Goal: Browse casually

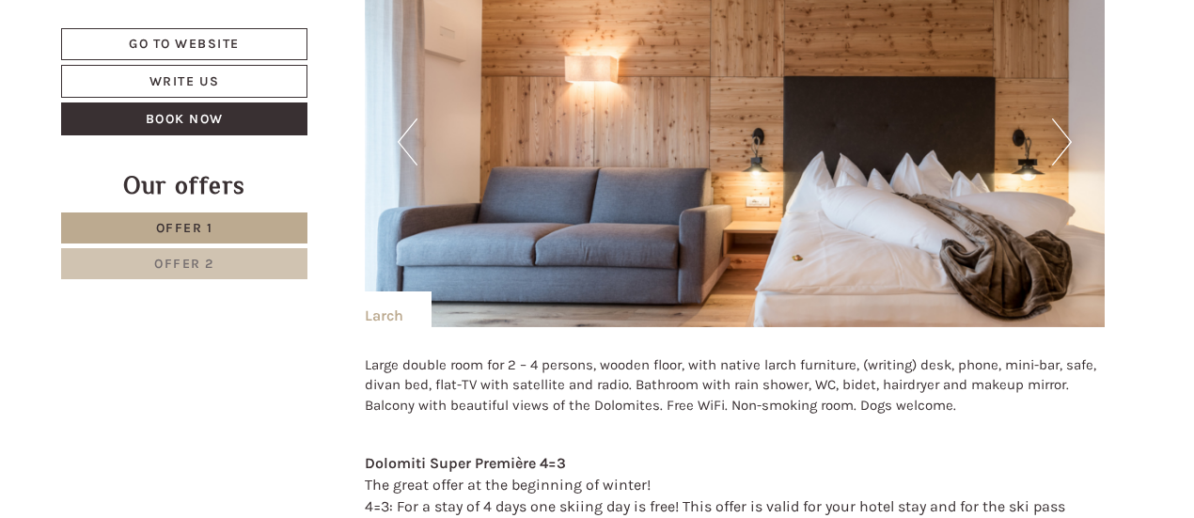
scroll to position [3384, 0]
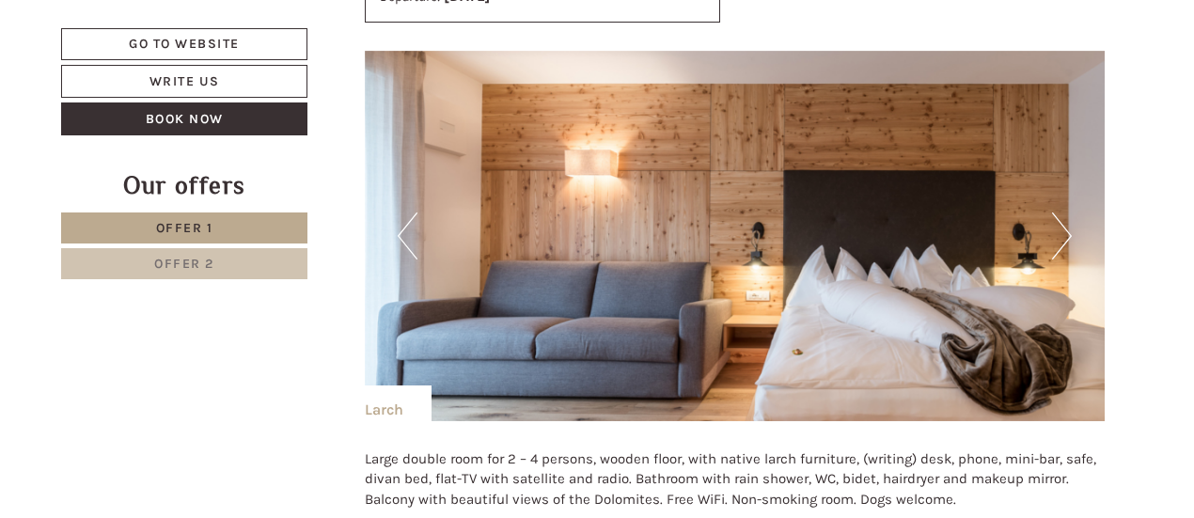
click at [1075, 229] on img at bounding box center [735, 236] width 741 height 371
click at [1066, 229] on button "Next" at bounding box center [1062, 236] width 20 height 47
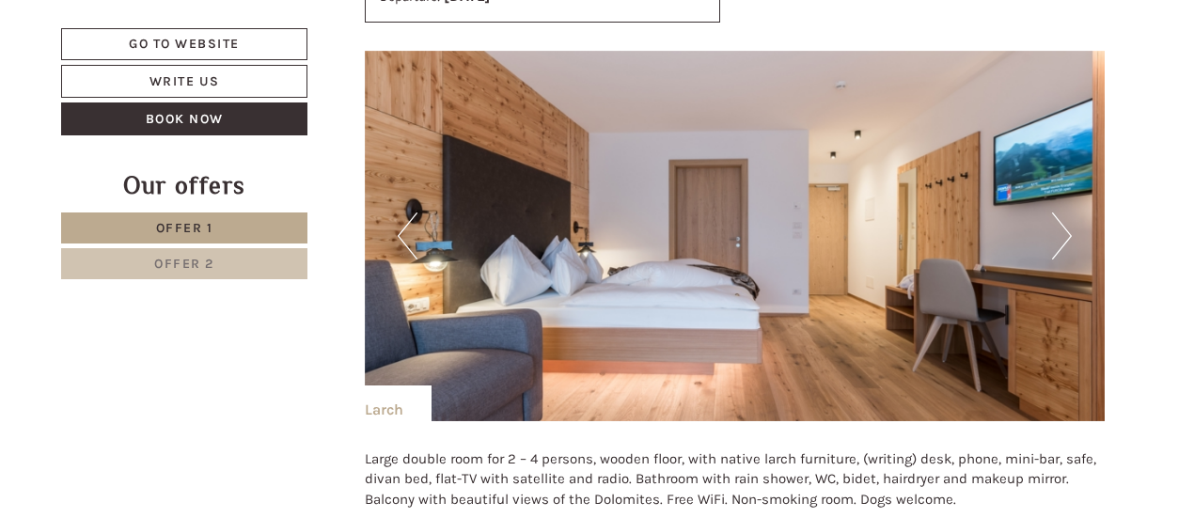
click at [1066, 229] on button "Next" at bounding box center [1062, 236] width 20 height 47
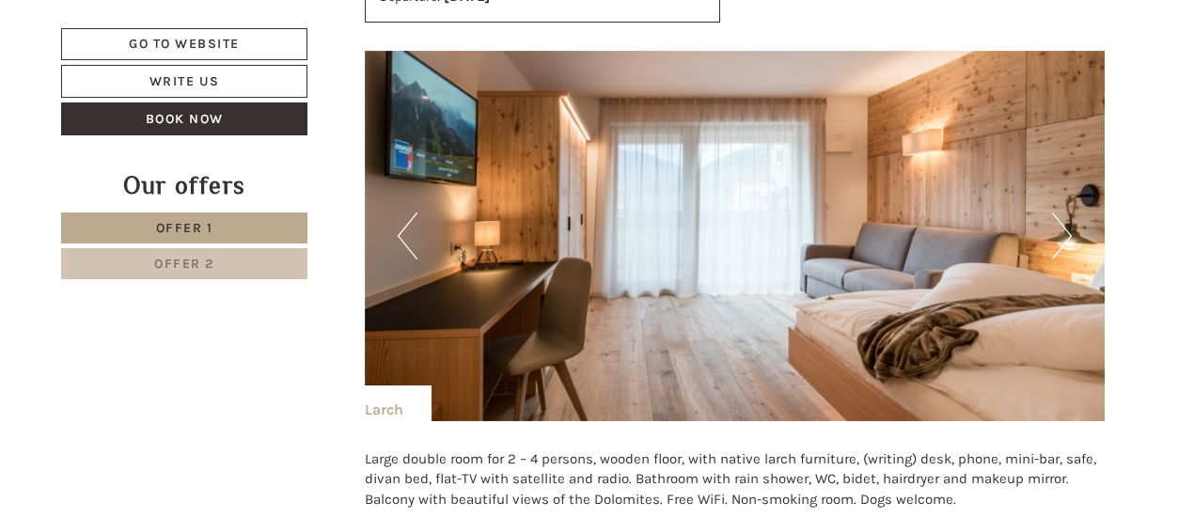
click at [1066, 229] on button "Next" at bounding box center [1062, 236] width 20 height 47
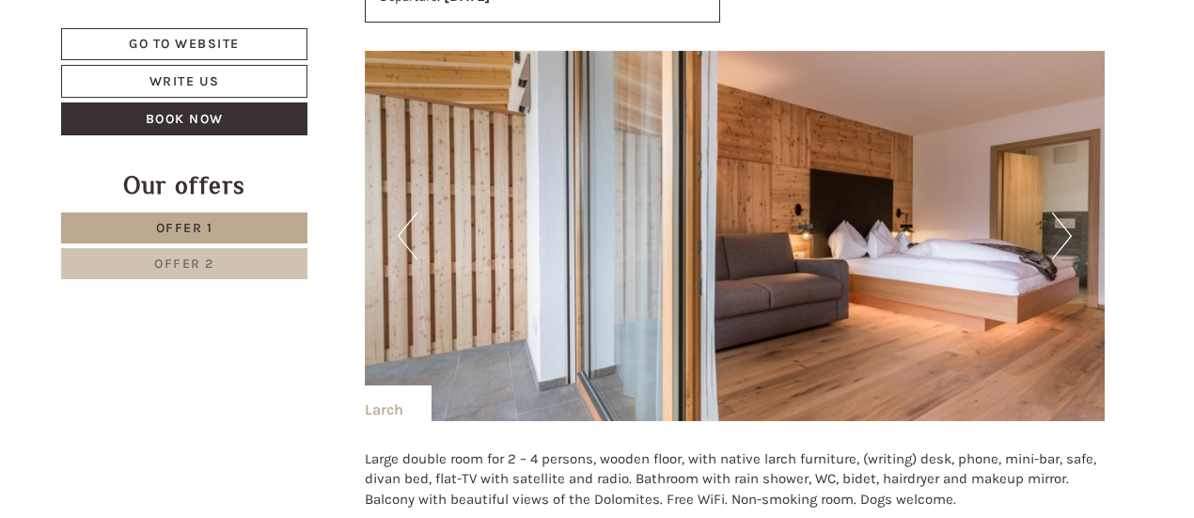
click at [1066, 229] on button "Next" at bounding box center [1062, 236] width 20 height 47
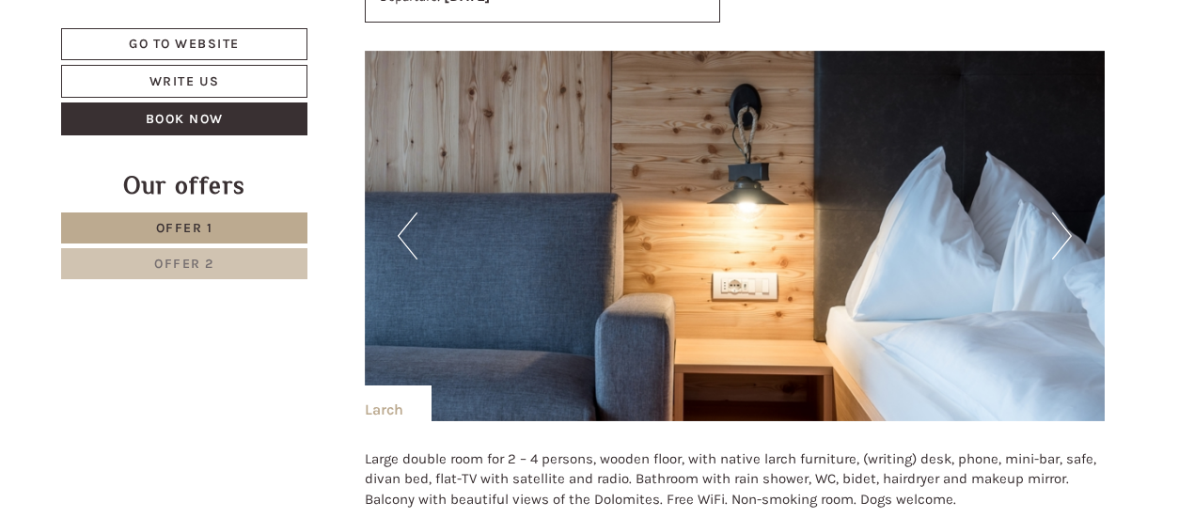
click at [1066, 229] on button "Next" at bounding box center [1062, 236] width 20 height 47
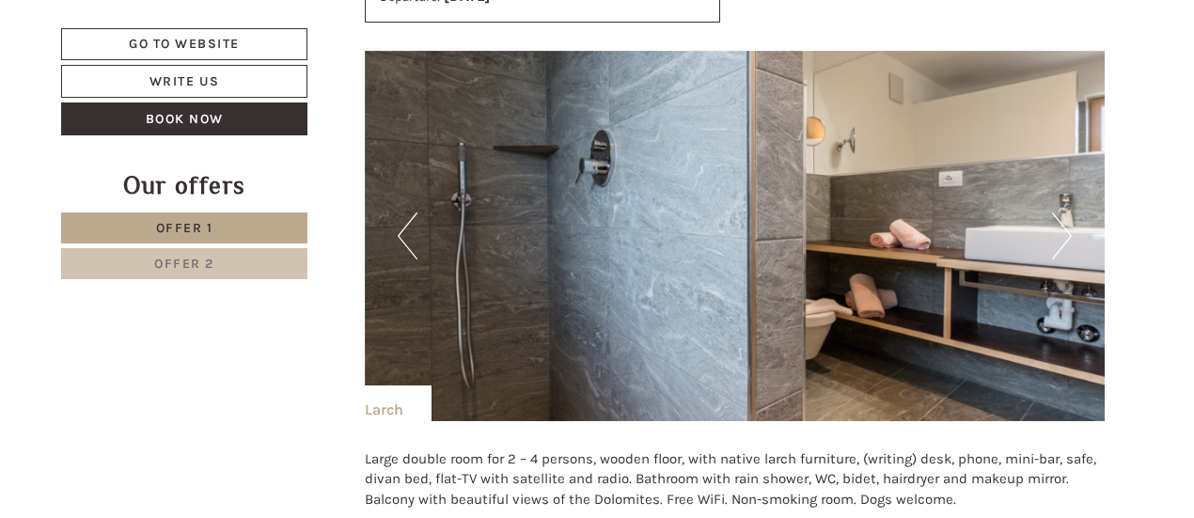
click at [1066, 229] on button "Next" at bounding box center [1062, 236] width 20 height 47
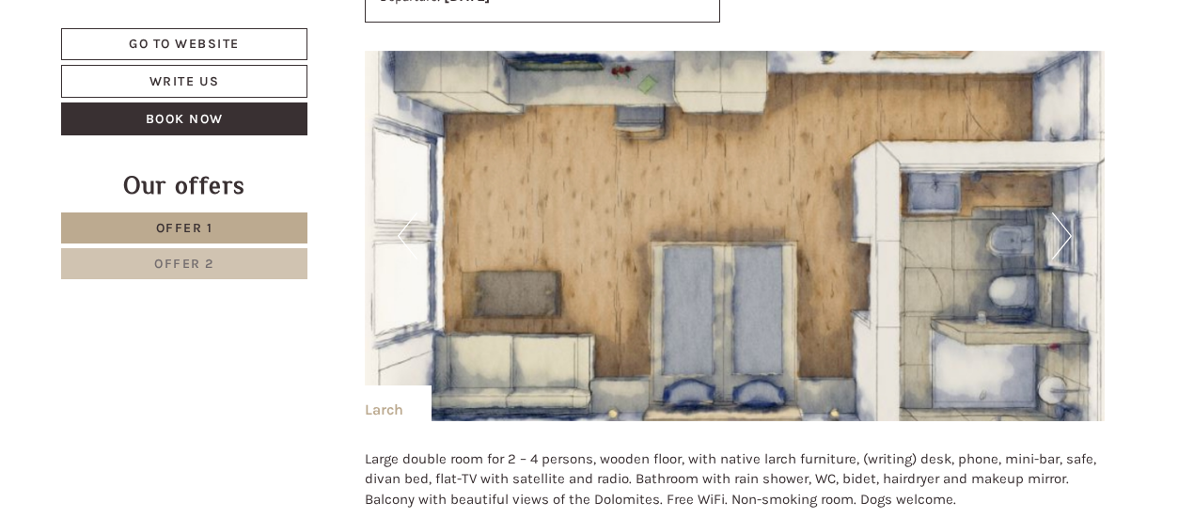
click at [1066, 229] on button "Next" at bounding box center [1062, 236] width 20 height 47
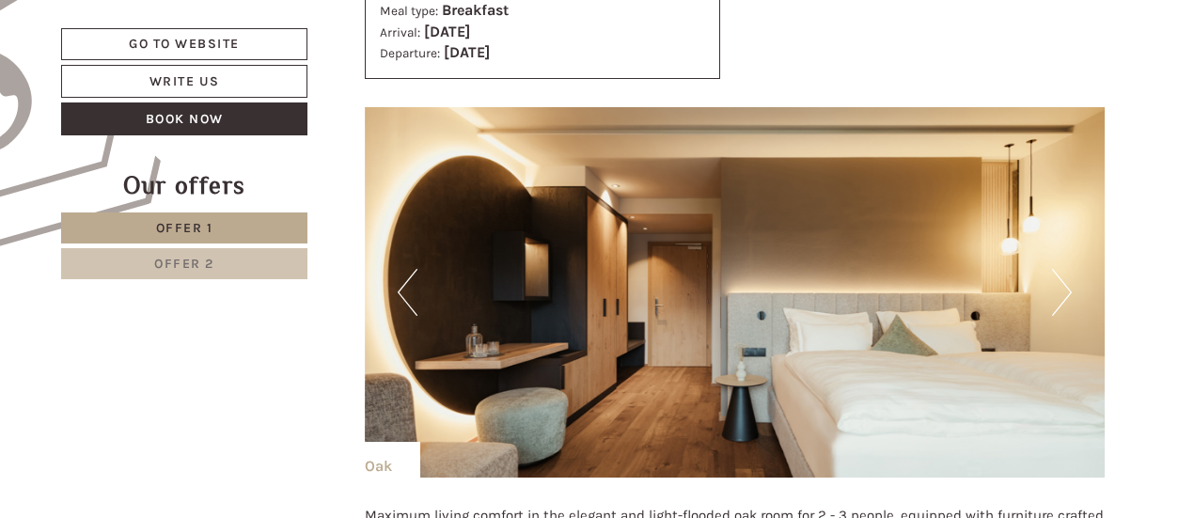
scroll to position [1315, 0]
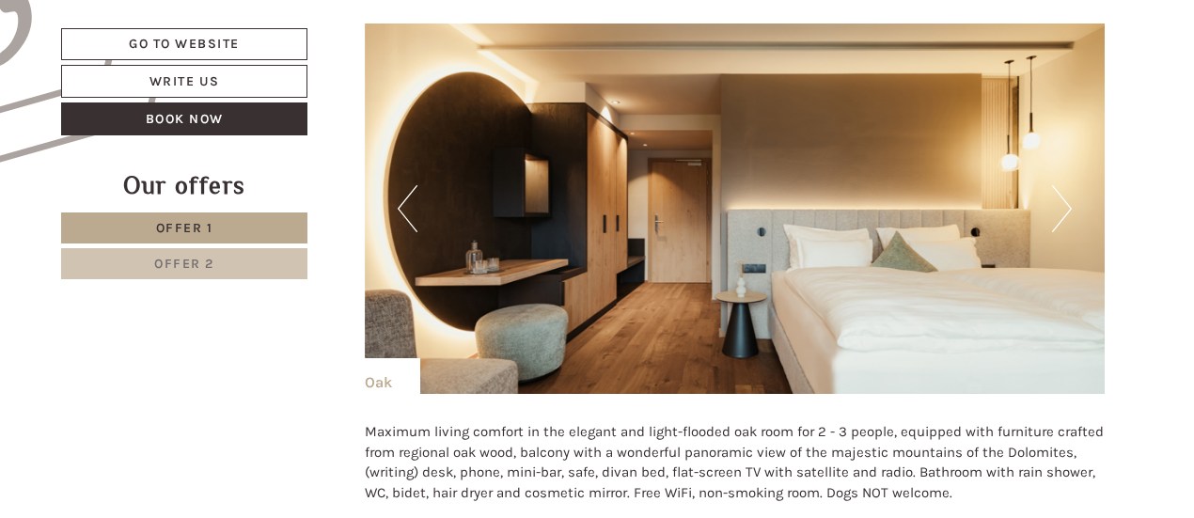
click at [1068, 213] on button "Next" at bounding box center [1062, 208] width 20 height 47
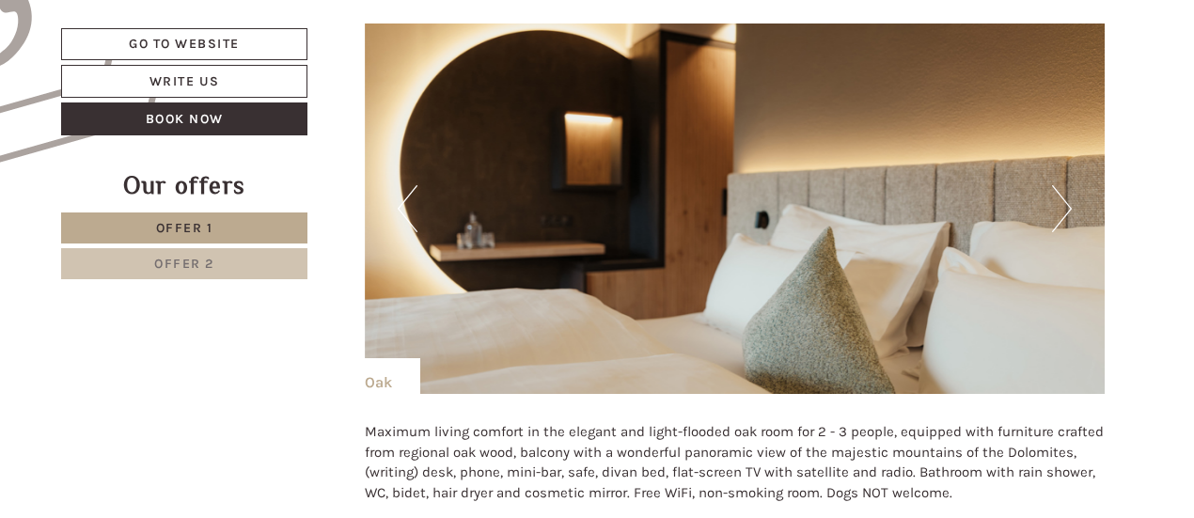
click at [1068, 213] on button "Next" at bounding box center [1062, 208] width 20 height 47
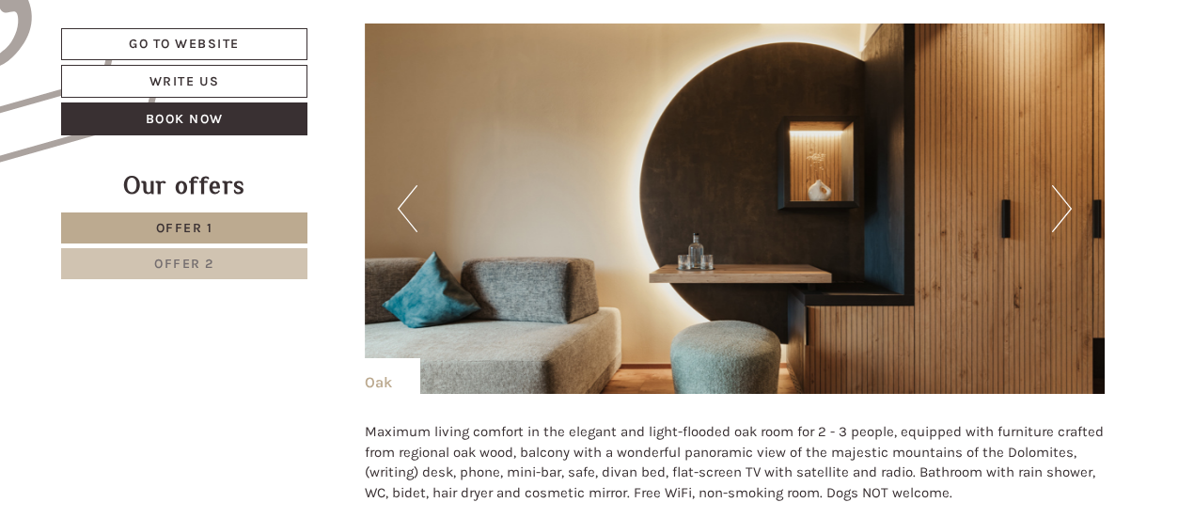
click at [1068, 213] on button "Next" at bounding box center [1062, 208] width 20 height 47
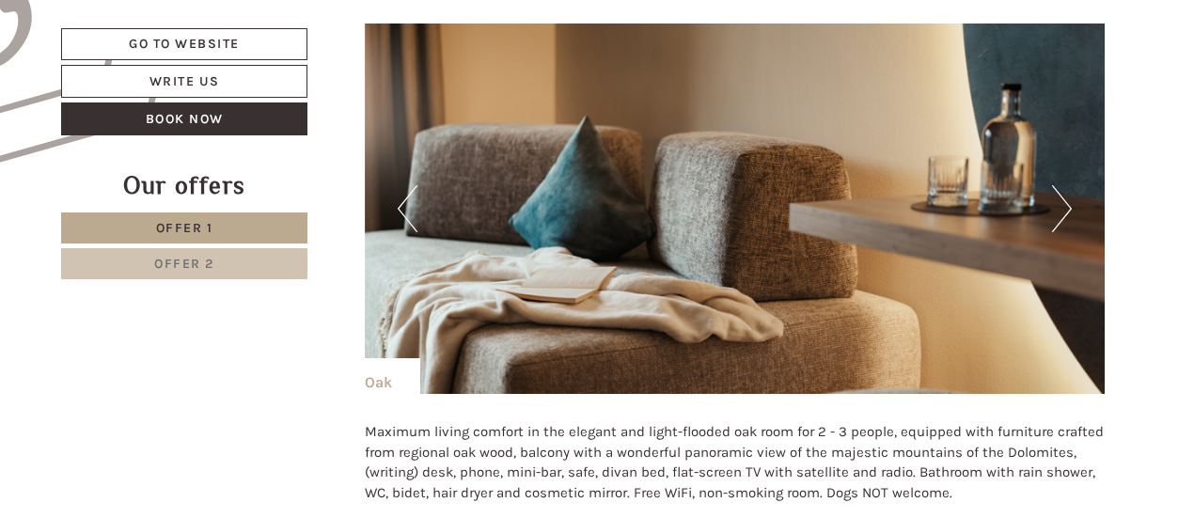
click at [1068, 213] on button "Next" at bounding box center [1062, 208] width 20 height 47
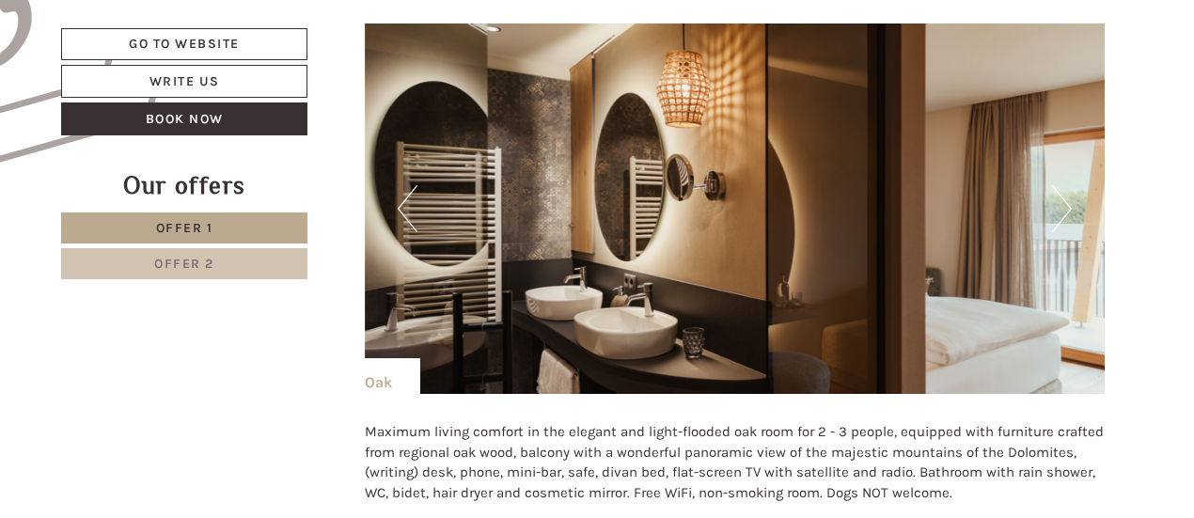
click at [1068, 213] on button "Next" at bounding box center [1062, 208] width 20 height 47
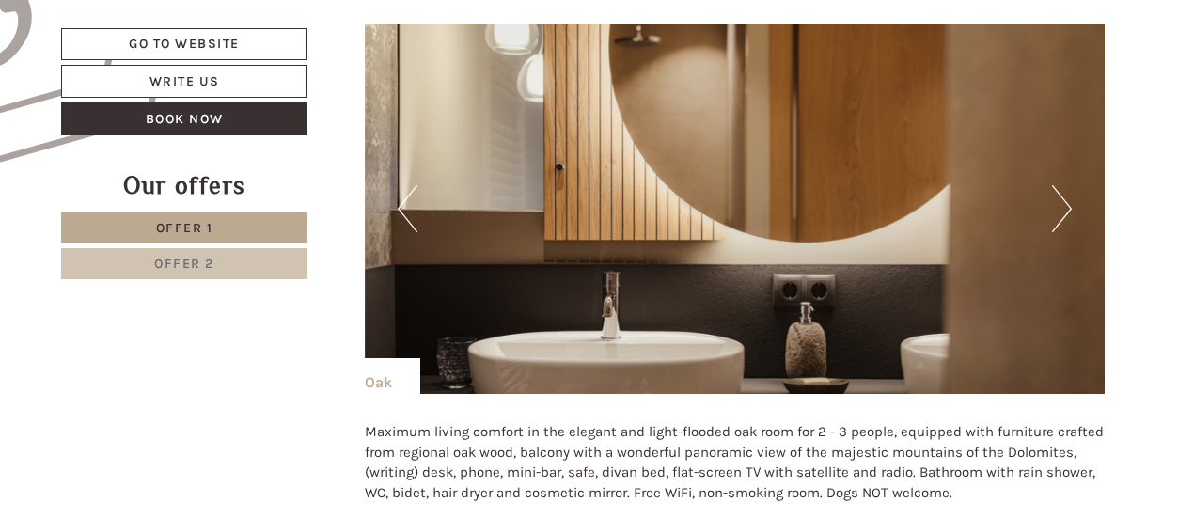
click at [1068, 213] on button "Next" at bounding box center [1062, 208] width 20 height 47
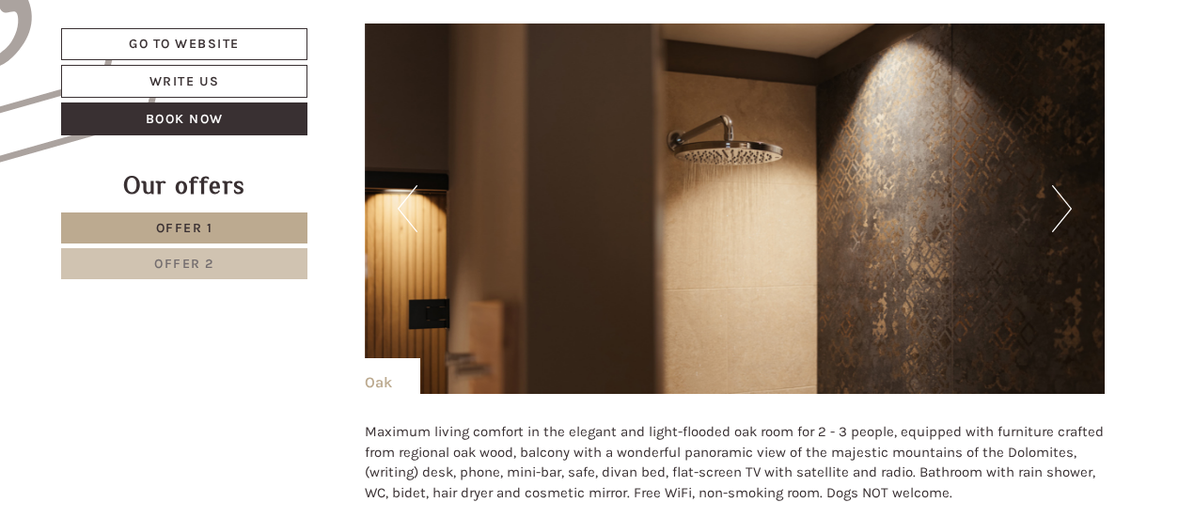
click at [1068, 213] on button "Next" at bounding box center [1062, 208] width 20 height 47
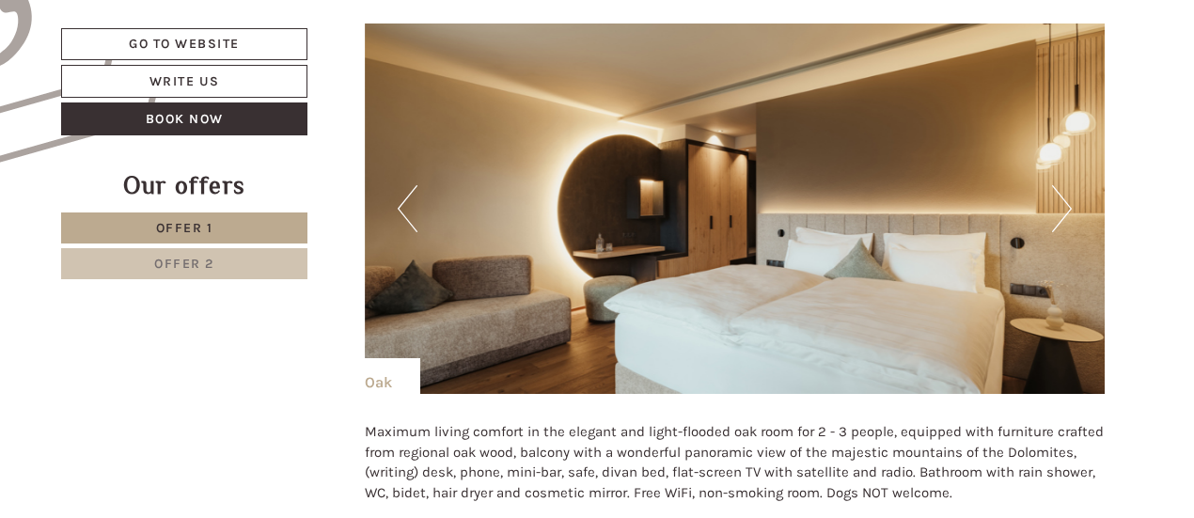
click at [1068, 213] on button "Next" at bounding box center [1062, 208] width 20 height 47
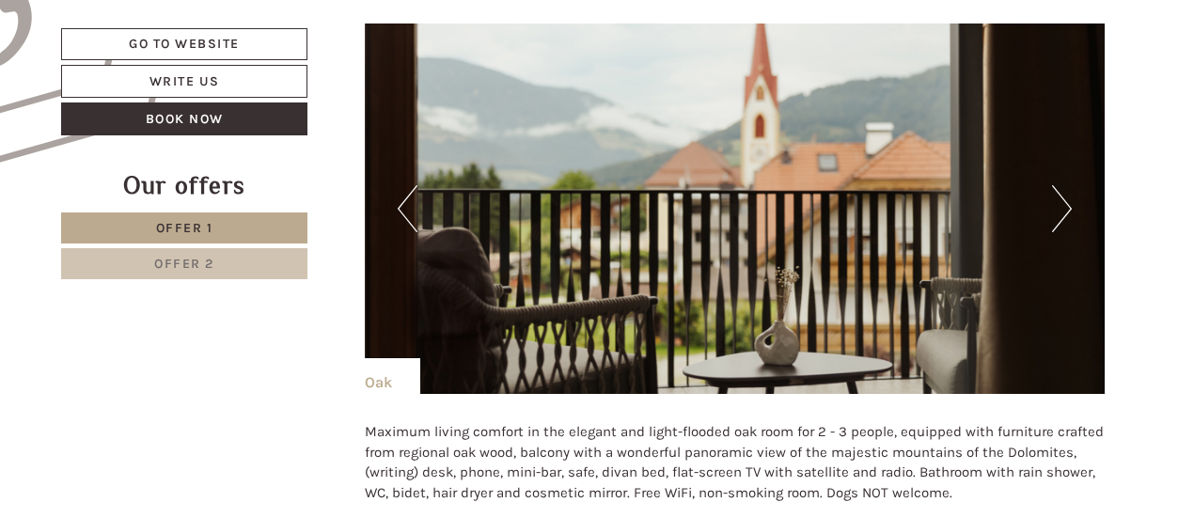
click at [1068, 213] on button "Next" at bounding box center [1062, 208] width 20 height 47
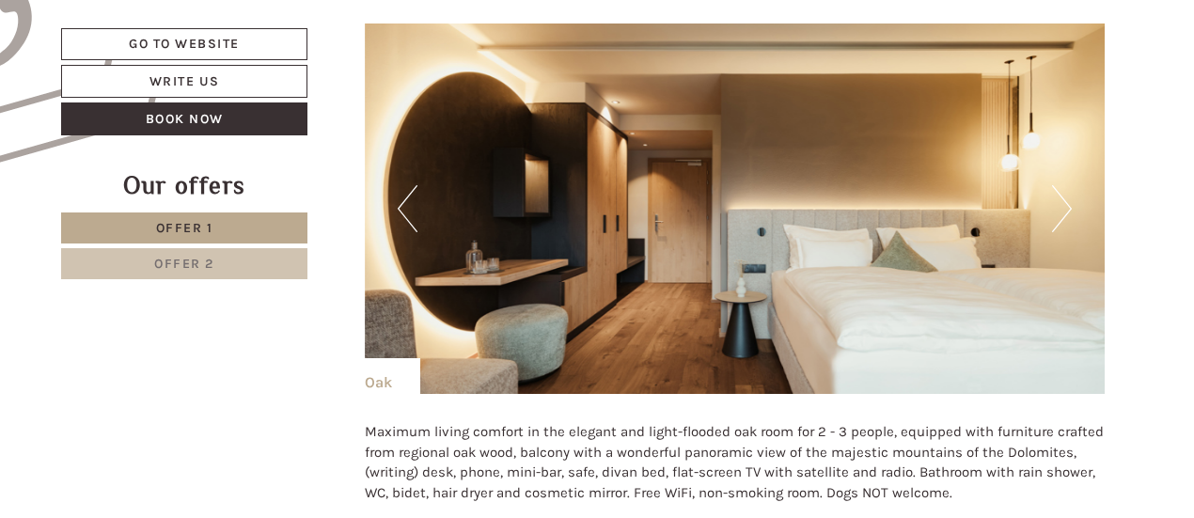
click at [1068, 213] on button "Next" at bounding box center [1062, 208] width 20 height 47
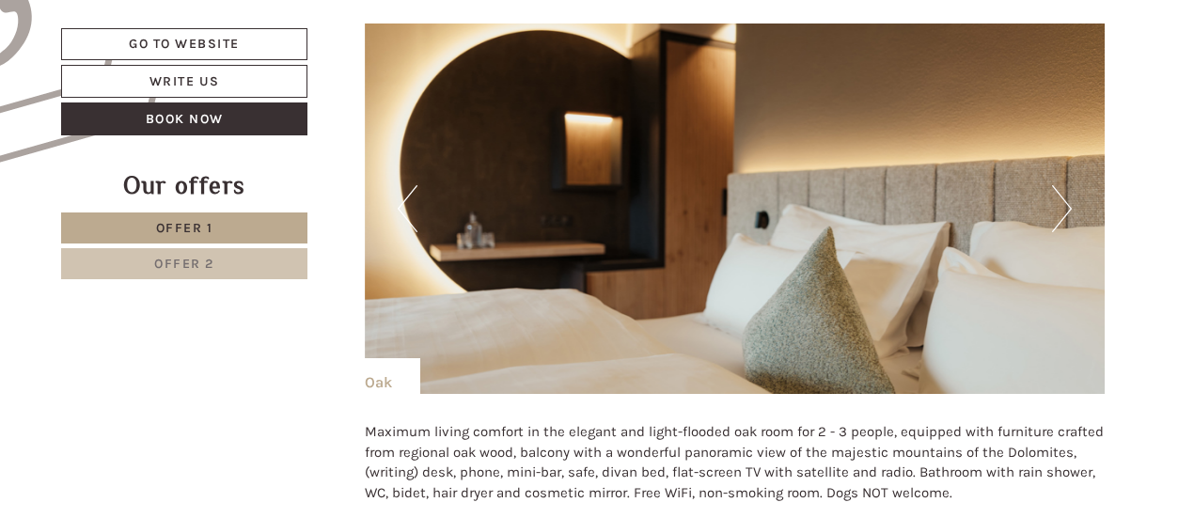
click at [1068, 213] on button "Next" at bounding box center [1062, 208] width 20 height 47
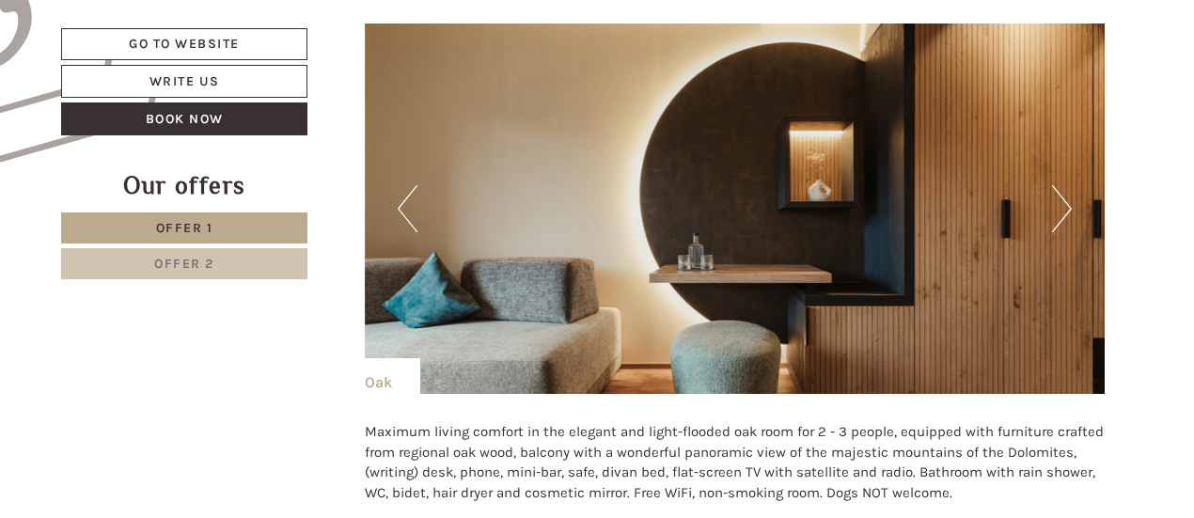
click at [1068, 213] on button "Next" at bounding box center [1062, 208] width 20 height 47
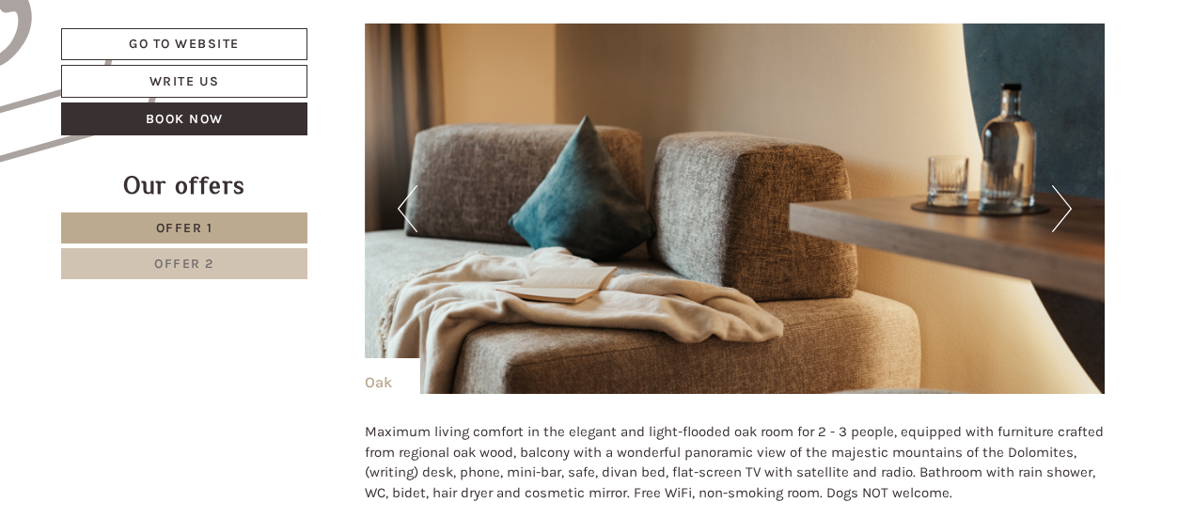
click at [1068, 213] on button "Next" at bounding box center [1062, 208] width 20 height 47
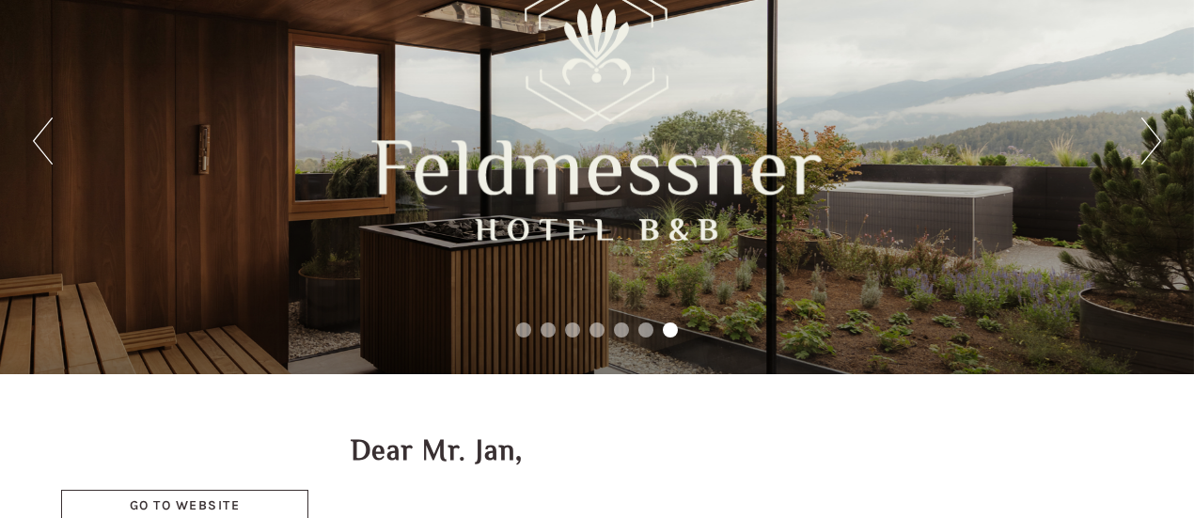
scroll to position [0, 0]
